Goal: Check status: Check status

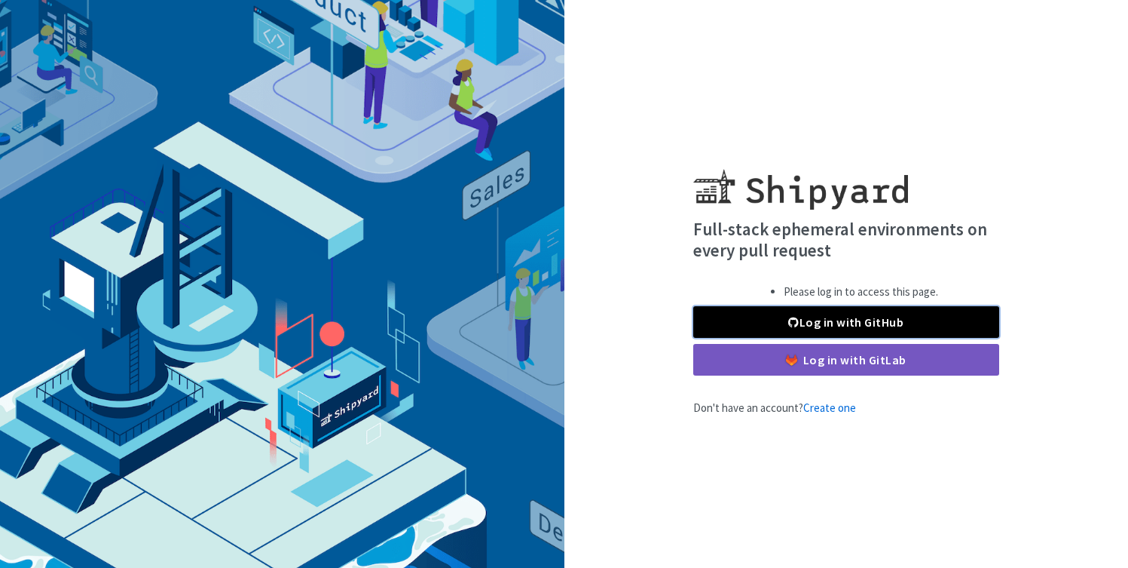
click at [790, 318] on span at bounding box center [794, 322] width 11 height 12
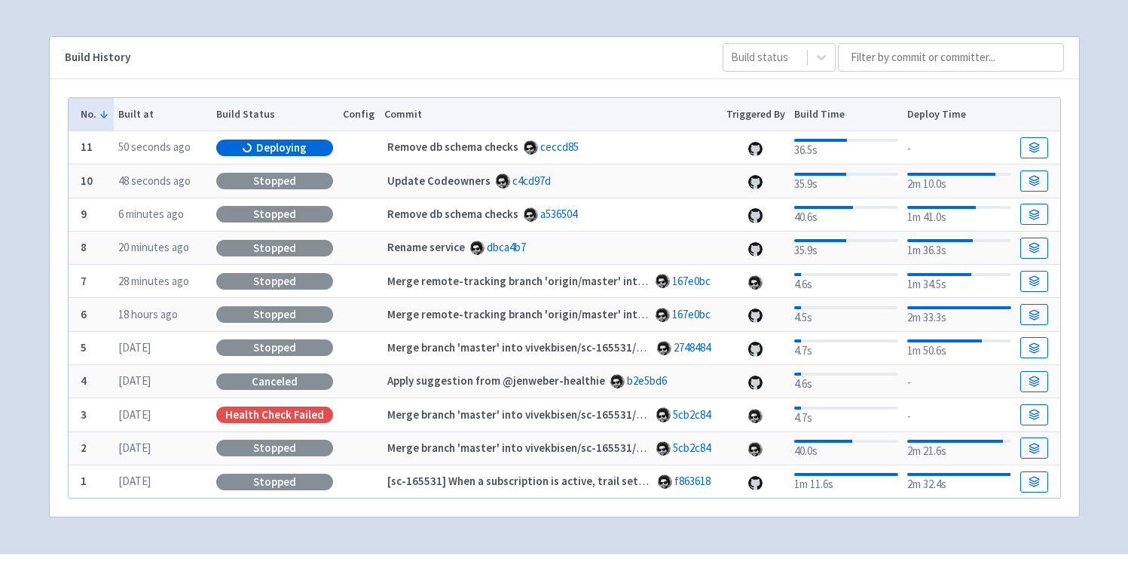
scroll to position [69, 0]
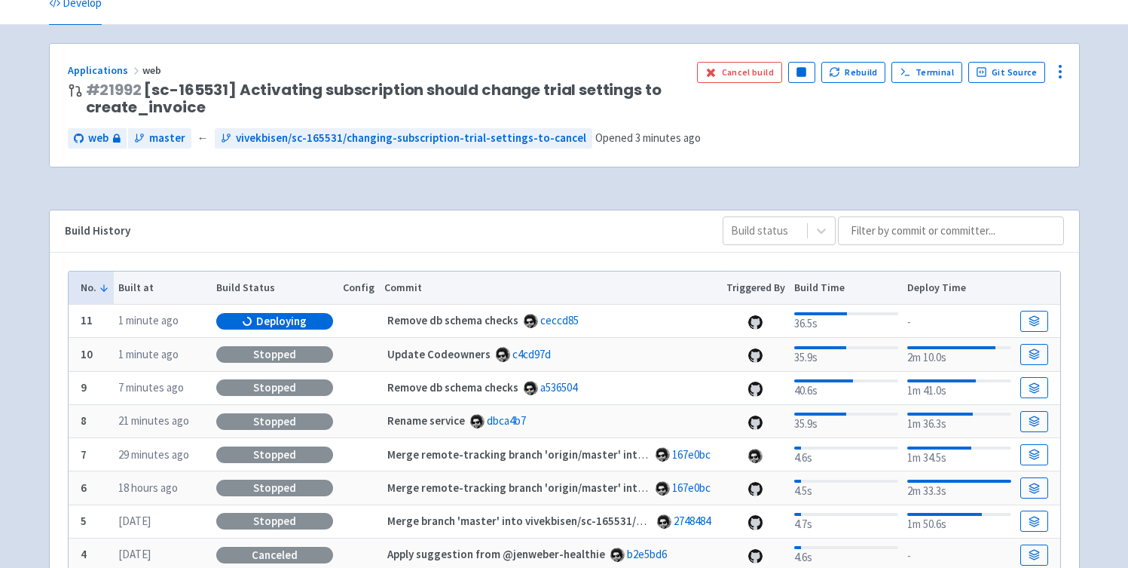
click at [567, 225] on div "Build History" at bounding box center [382, 230] width 634 height 17
click at [1046, 320] on link at bounding box center [1034, 321] width 27 height 21
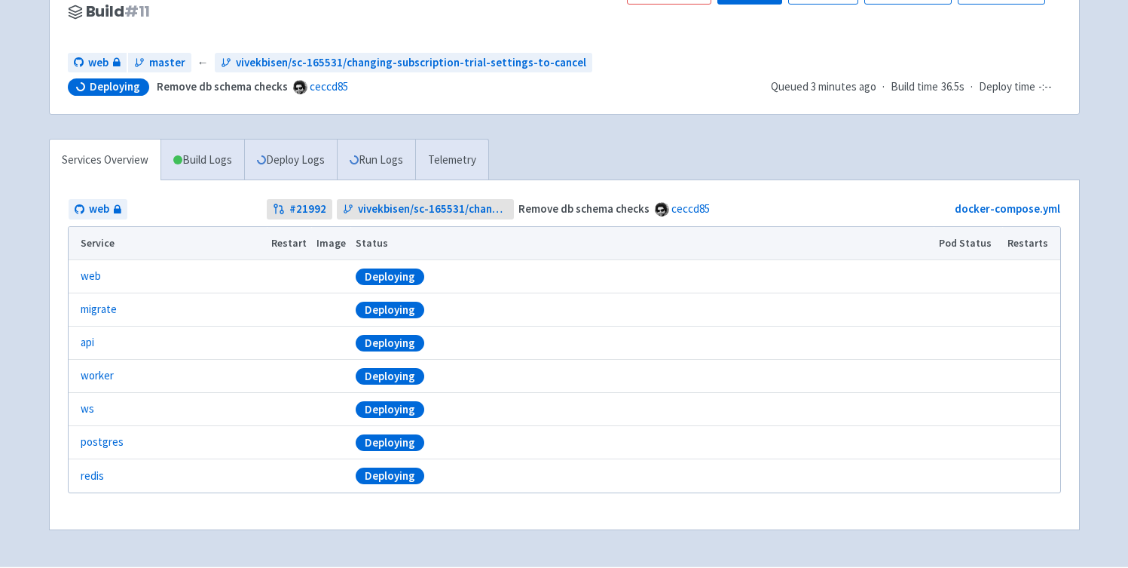
scroll to position [167, 0]
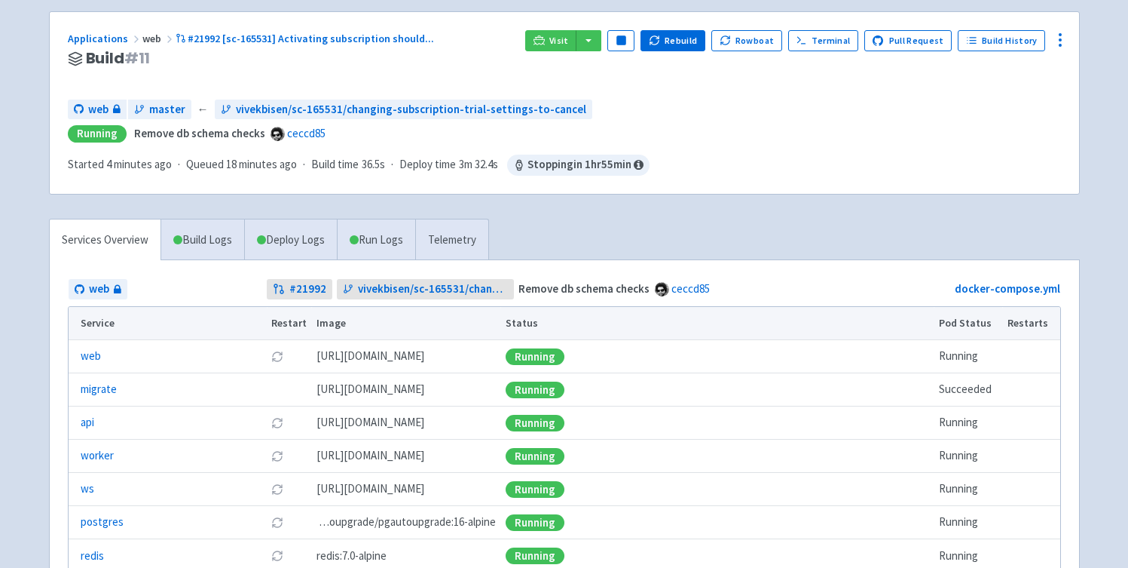
scroll to position [91, 0]
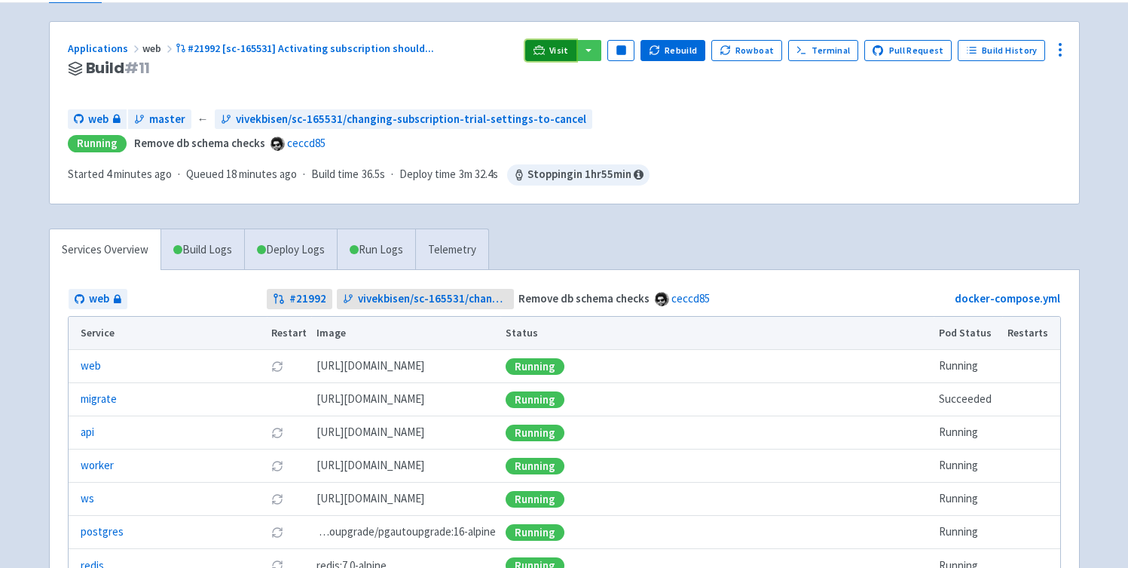
click at [563, 51] on span "Visit" at bounding box center [560, 50] width 20 height 12
click at [740, 219] on div "Applications web #21992 [sc-165531] Activating subscription should ... Build # …" at bounding box center [564, 329] width 1031 height 617
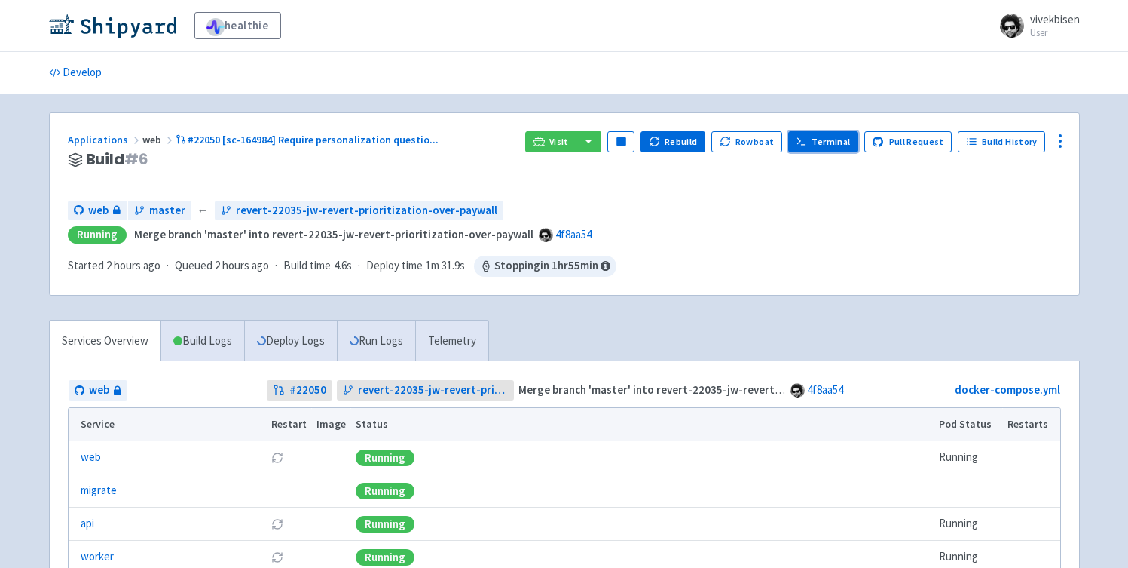
click at [828, 143] on link "Terminal" at bounding box center [824, 141] width 70 height 21
